Goal: Navigation & Orientation: Find specific page/section

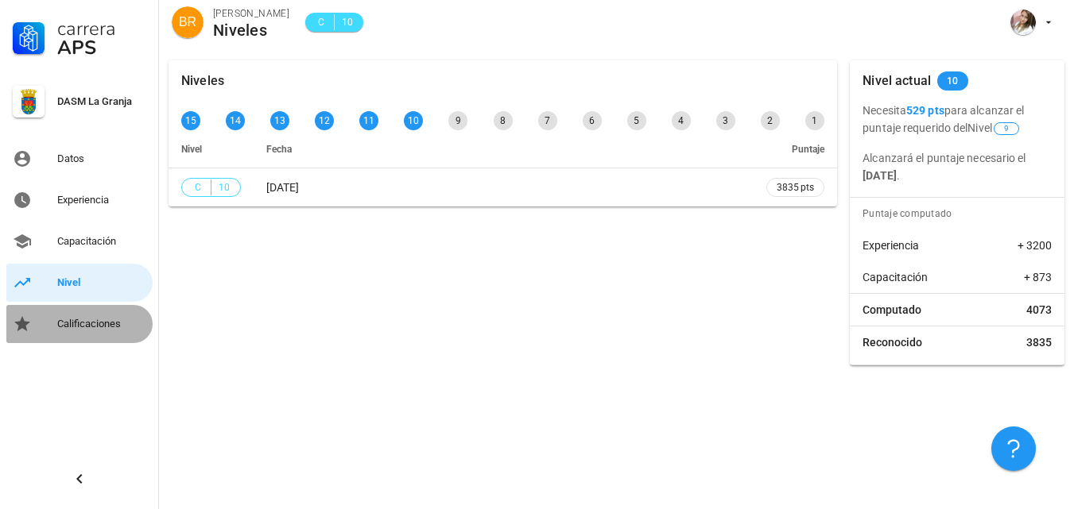
click at [101, 325] on div "Calificaciones" at bounding box center [101, 324] width 89 height 13
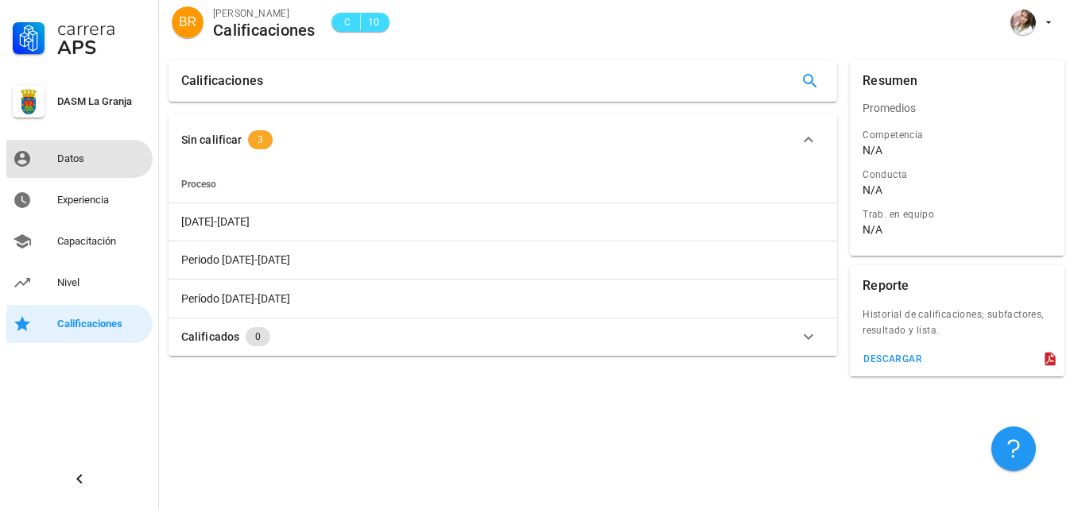
click at [83, 157] on div "Datos" at bounding box center [101, 159] width 89 height 13
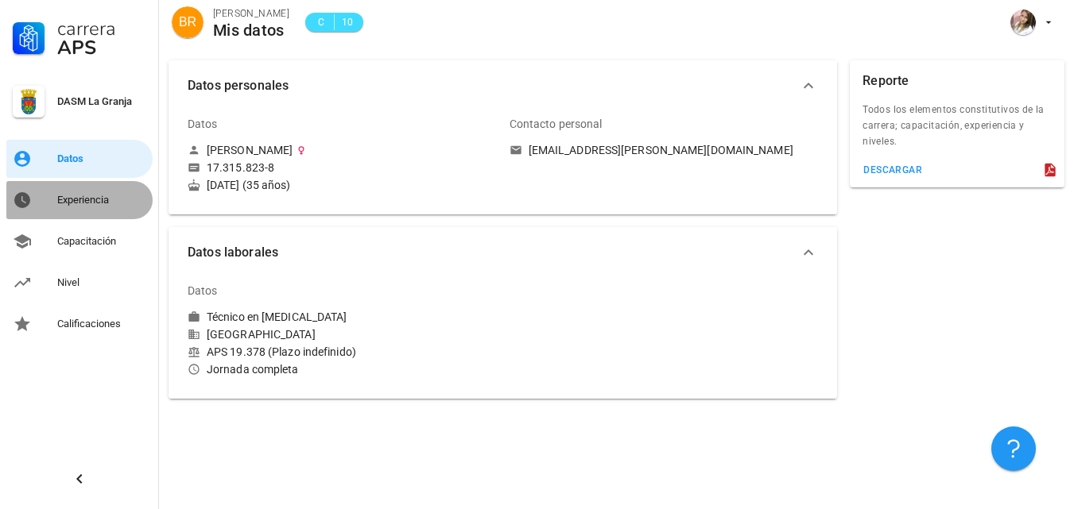
click at [97, 198] on div "Experiencia" at bounding box center [101, 200] width 89 height 13
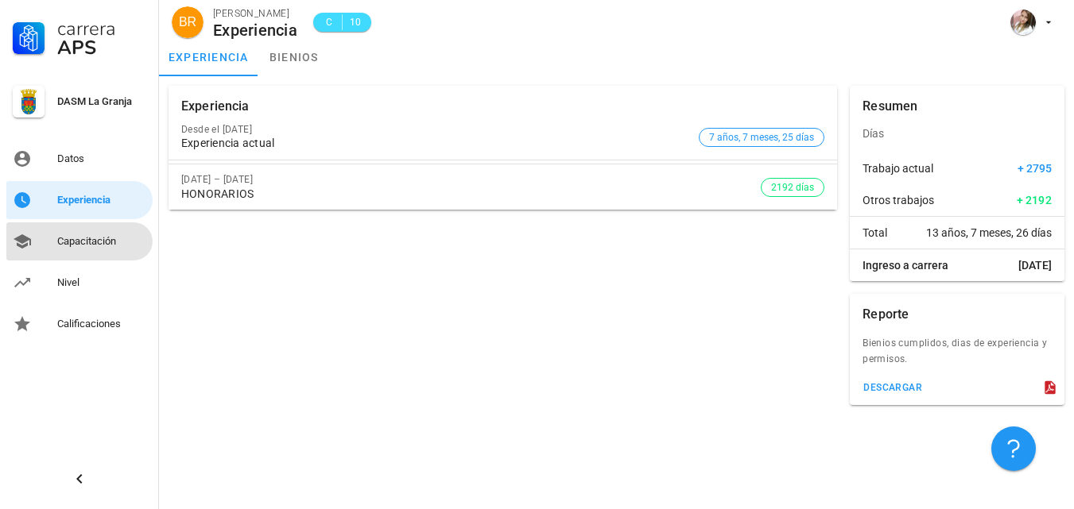
click at [104, 246] on div "Capacitación" at bounding box center [101, 241] width 89 height 13
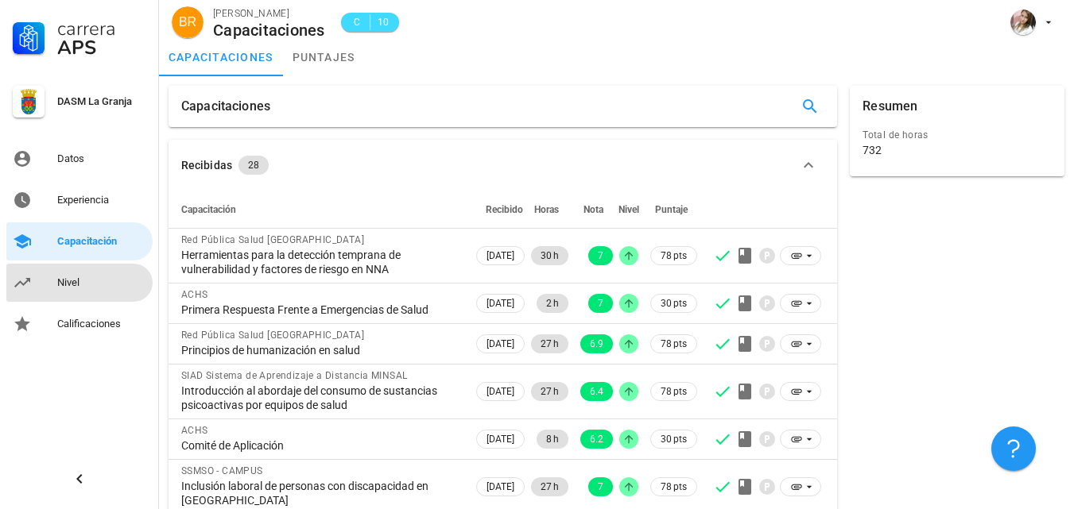
click at [75, 283] on div "Nivel" at bounding box center [101, 283] width 89 height 13
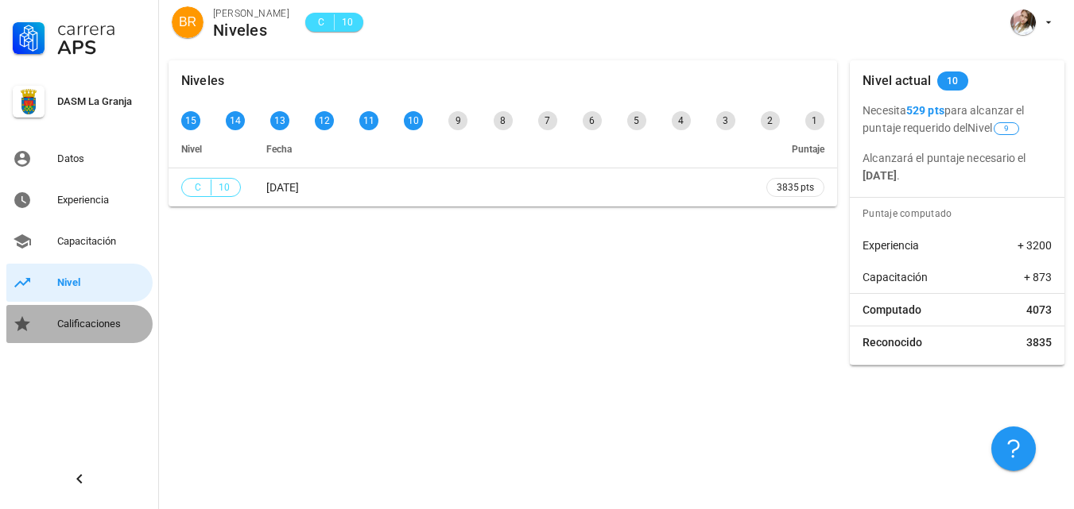
click at [87, 315] on div "Calificaciones" at bounding box center [101, 323] width 89 height 25
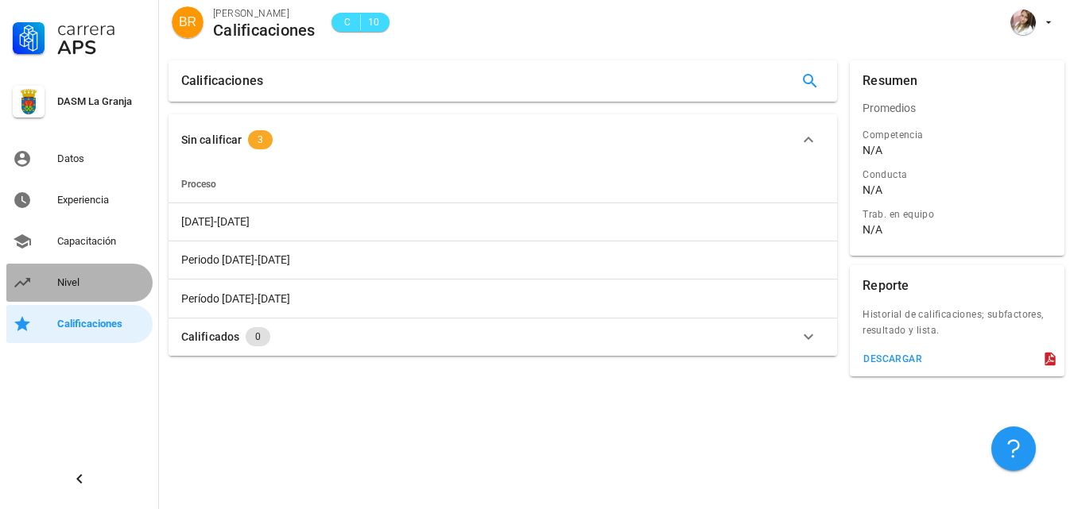
click at [64, 284] on div "Nivel" at bounding box center [101, 283] width 89 height 13
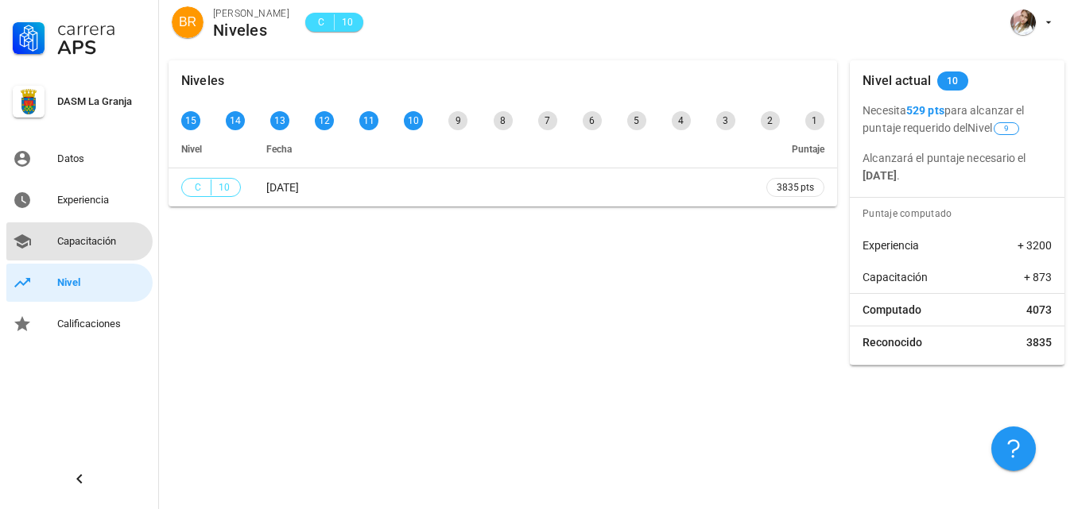
click at [114, 240] on div "Capacitación" at bounding box center [101, 241] width 89 height 13
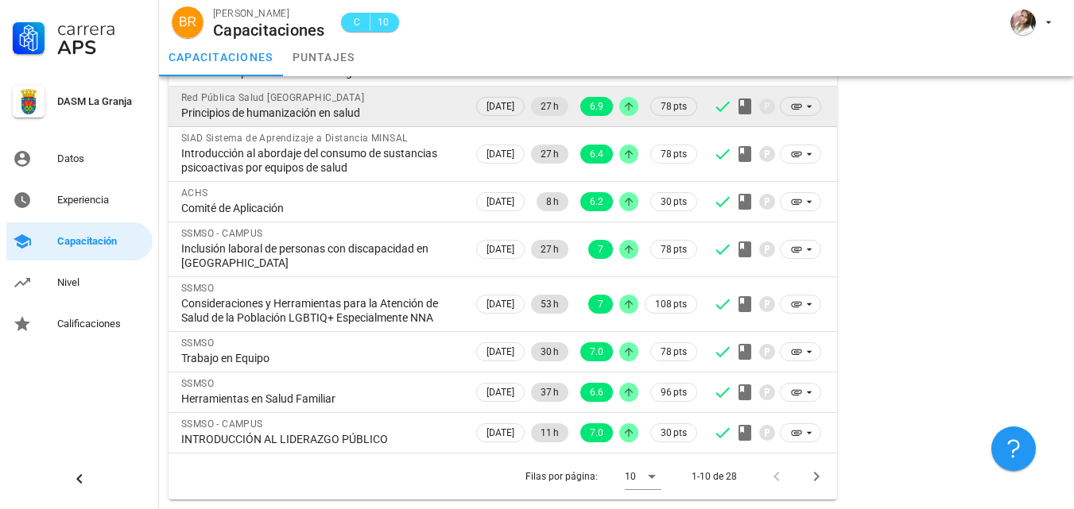
scroll to position [252, 0]
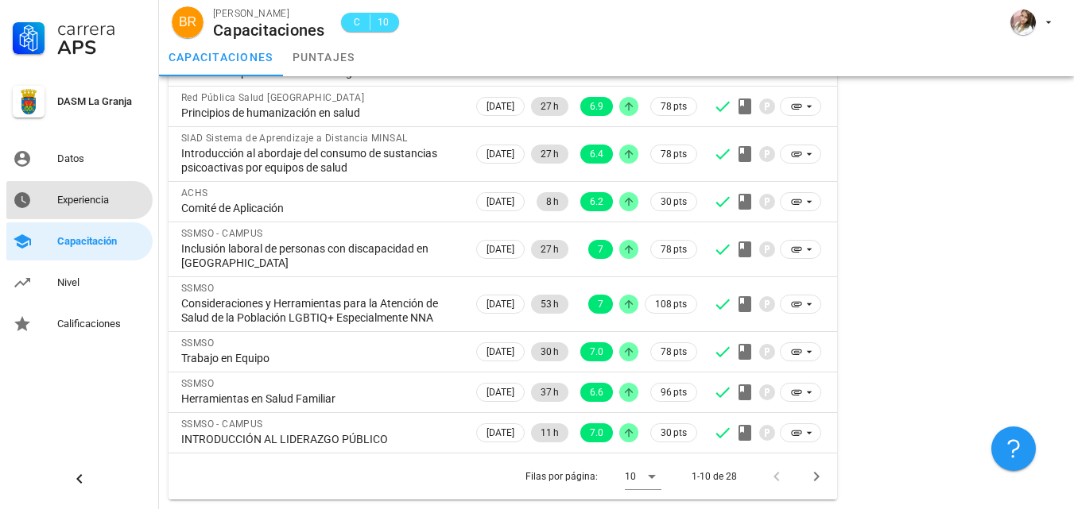
click at [103, 195] on div "Experiencia" at bounding box center [101, 200] width 89 height 13
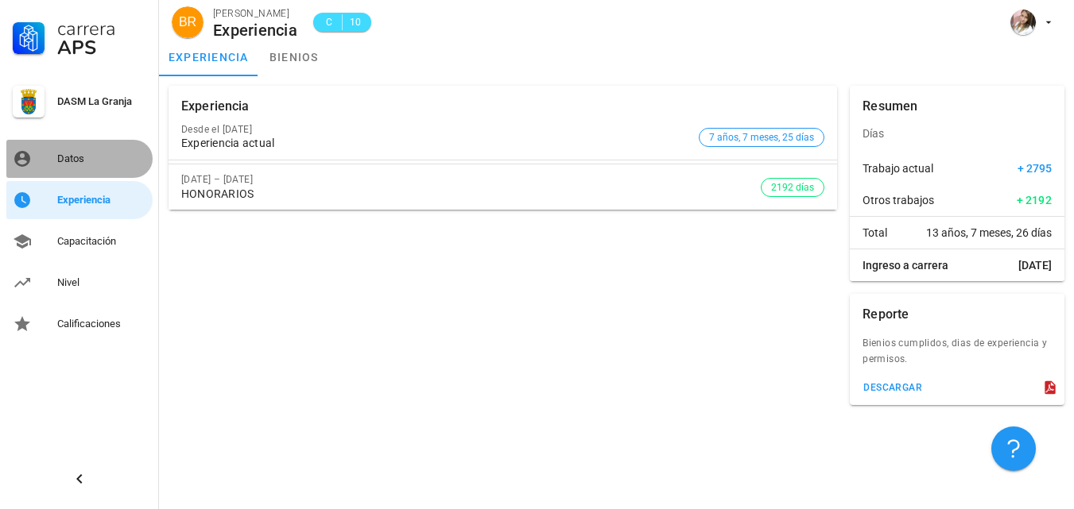
click at [89, 161] on div "Datos" at bounding box center [101, 159] width 89 height 13
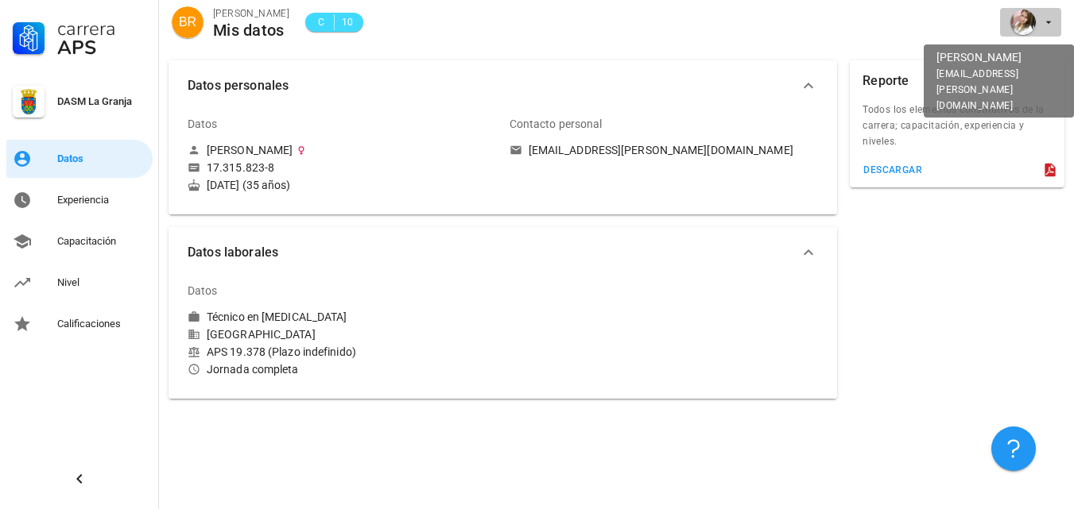
click at [1057, 29] on button "button" at bounding box center [1030, 22] width 61 height 29
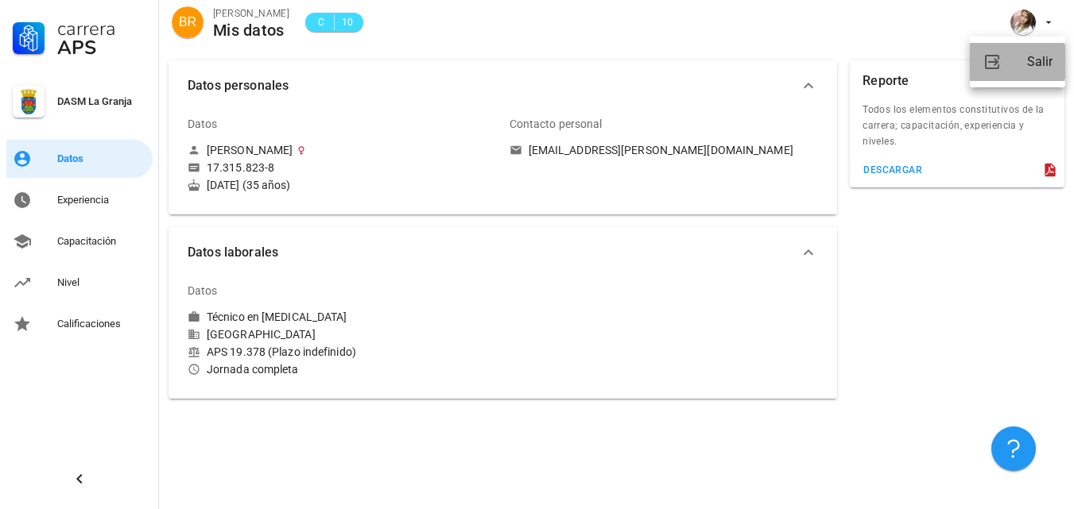
click at [1043, 61] on div "Salir" at bounding box center [1039, 62] width 25 height 32
